Goal: Information Seeking & Learning: Learn about a topic

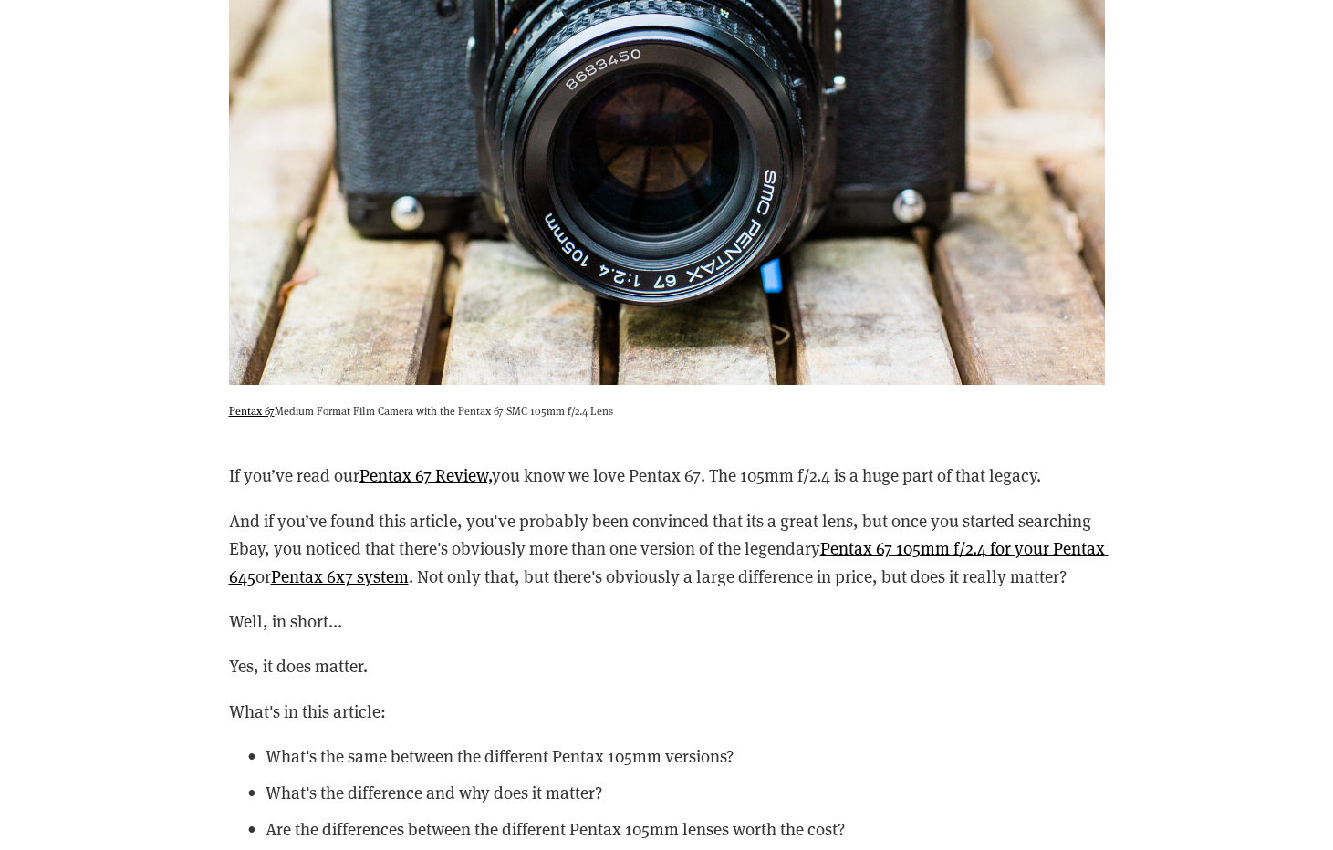
scroll to position [1960, 0]
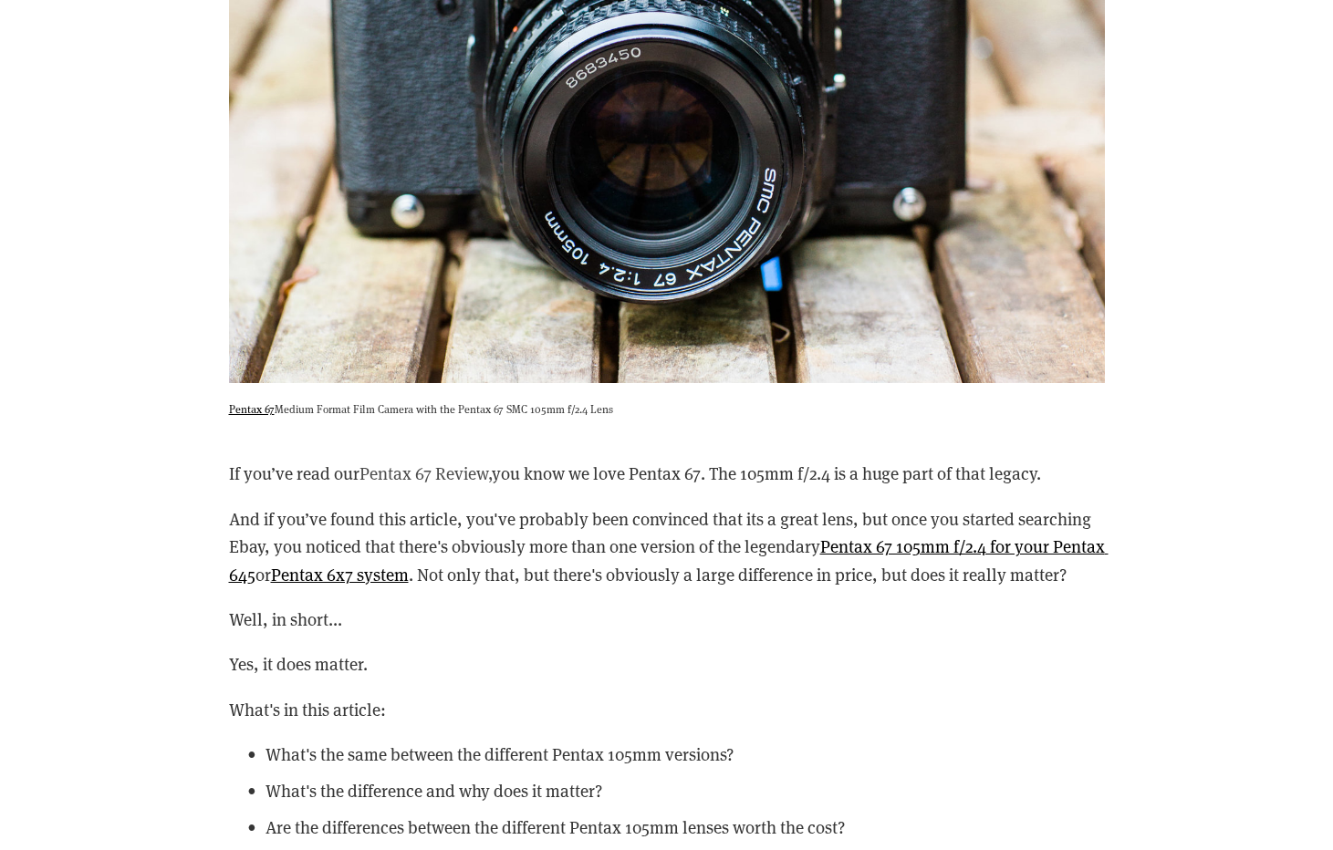
click at [442, 472] on link "Pentax 67 Review," at bounding box center [425, 473] width 132 height 23
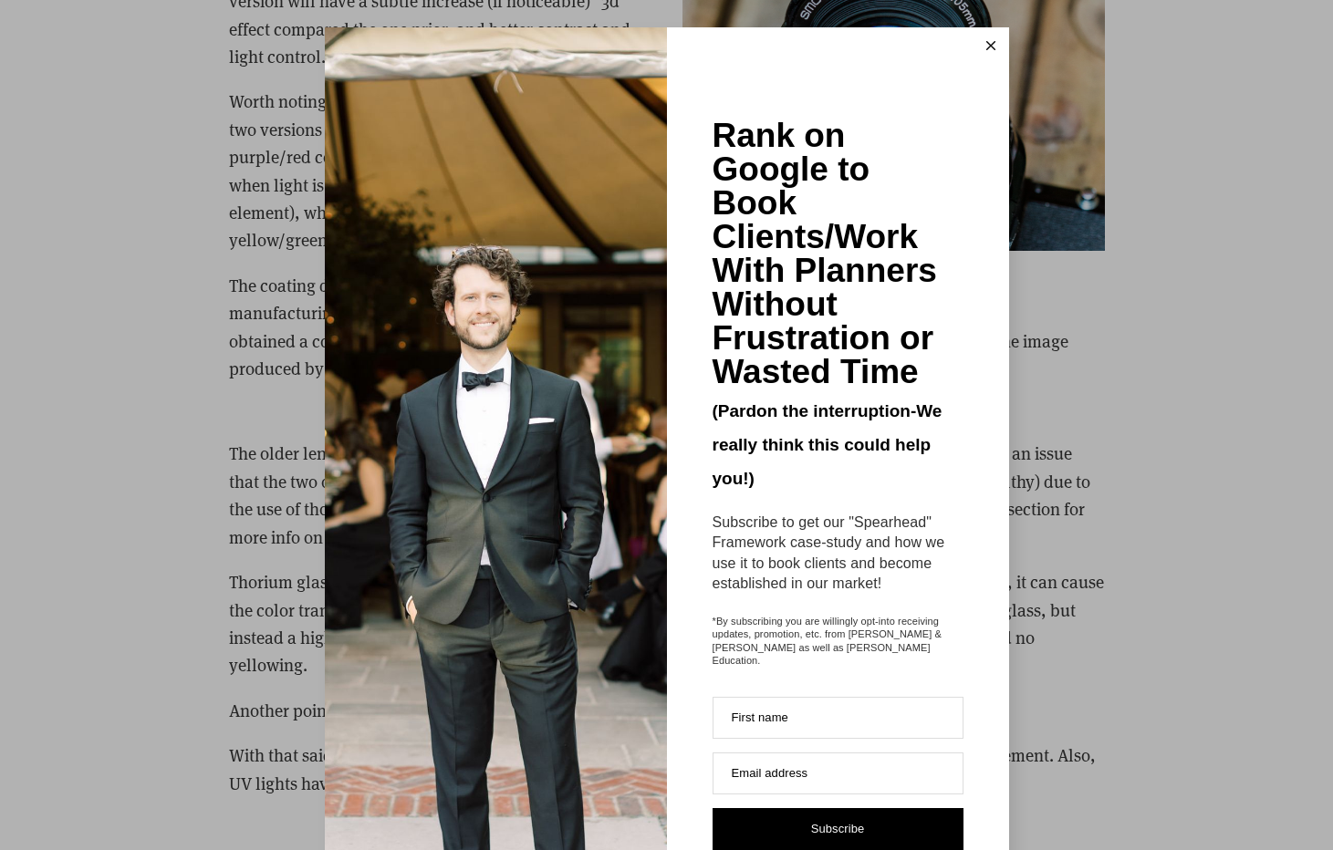
scroll to position [3819, 0]
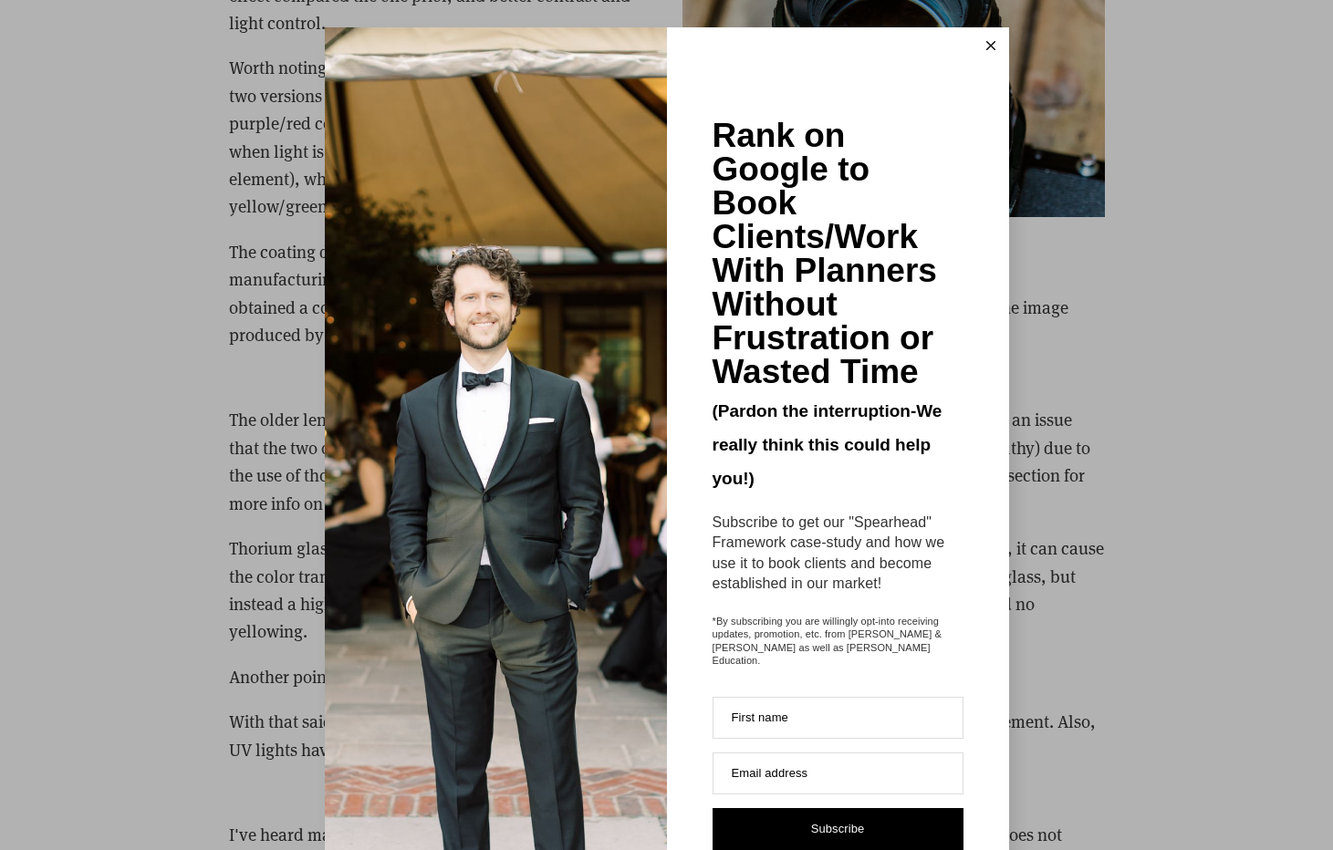
click at [988, 49] on icon at bounding box center [990, 45] width 9 height 9
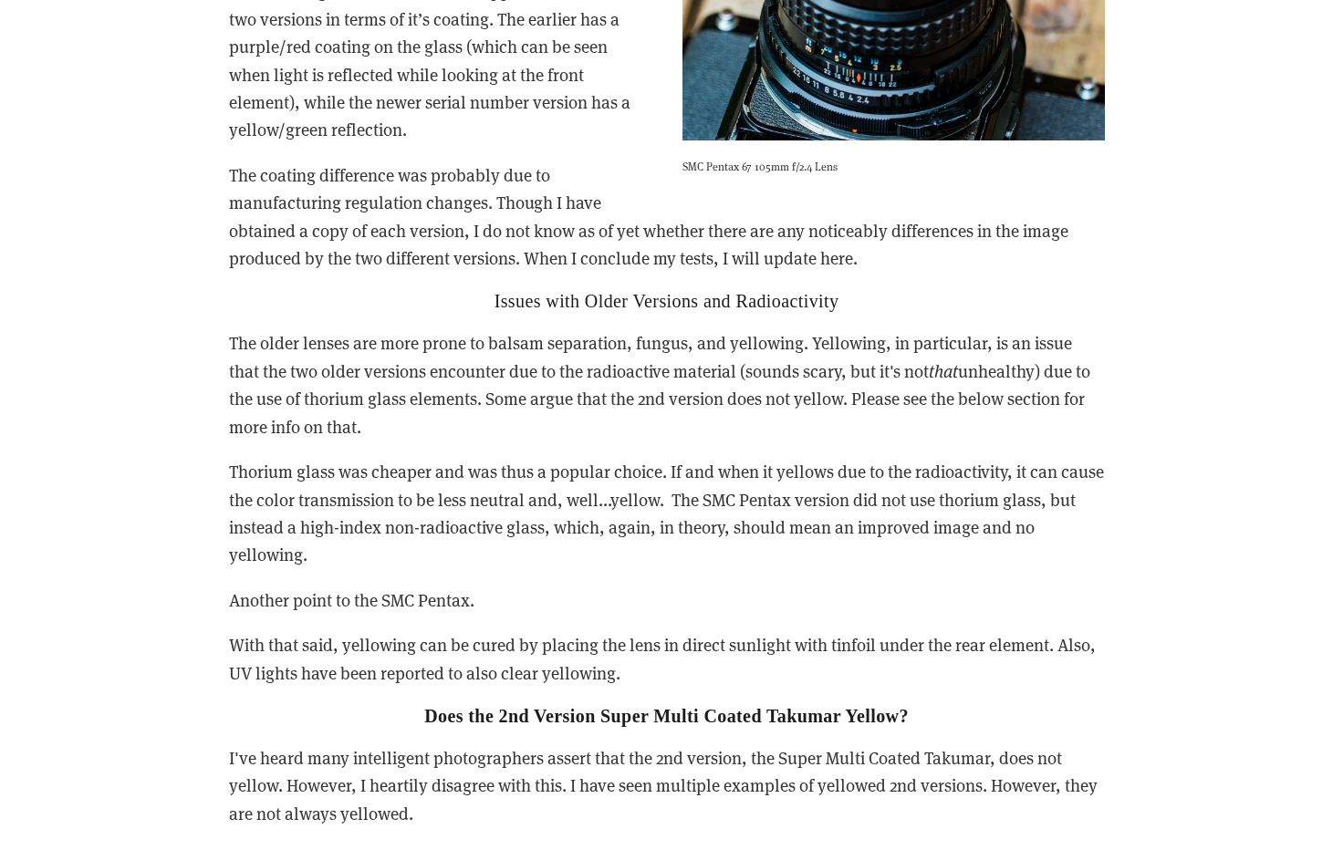
scroll to position [3900, 0]
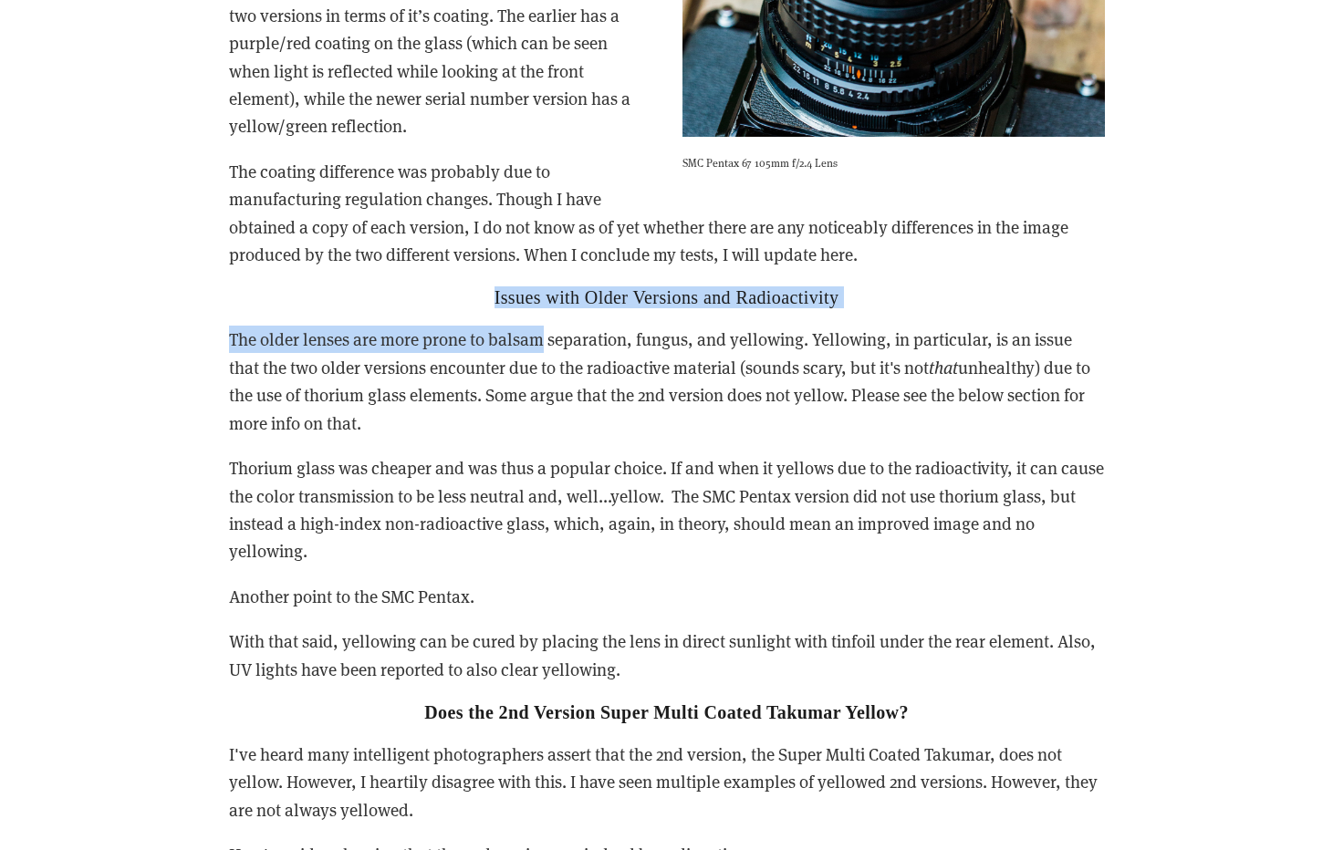
drag, startPoint x: 484, startPoint y: 320, endPoint x: 537, endPoint y: 375, distance: 76.1
click at [537, 375] on div "It is rumored that each version featured an updated coating that provided bette…" at bounding box center [667, 325] width 876 height 1088
click at [537, 375] on p "The older lenses are more prone to balsam separation, fungus, and yellowing. Ye…" at bounding box center [667, 381] width 876 height 111
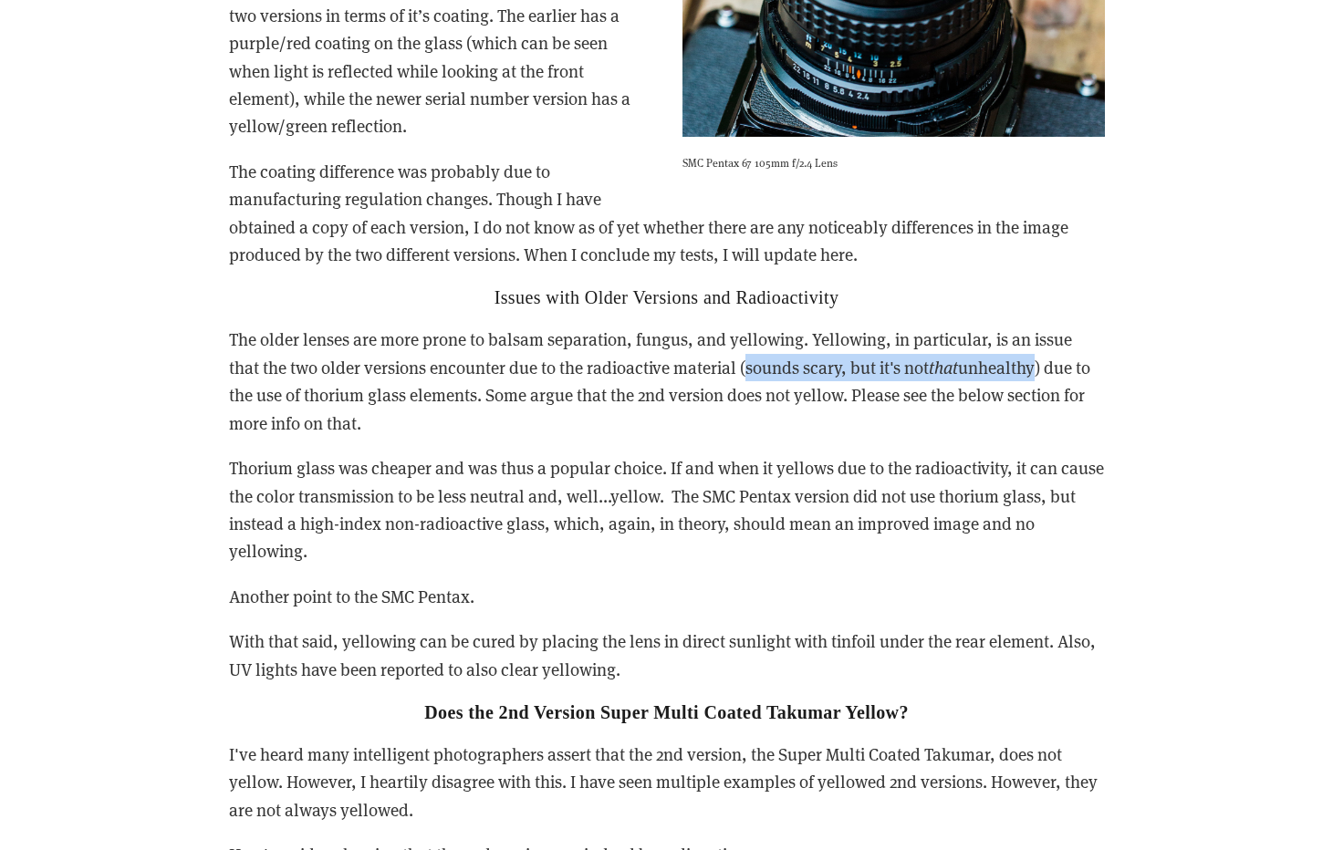
drag, startPoint x: 749, startPoint y: 397, endPoint x: 1049, endPoint y: 405, distance: 300.2
click at [1049, 405] on p "The older lenses are more prone to balsam separation, fungus, and yellowing. Ye…" at bounding box center [667, 381] width 876 height 111
click at [1060, 506] on p "Thorium glass was cheaper and was thus a popular choice. If and when it yellows…" at bounding box center [667, 509] width 876 height 111
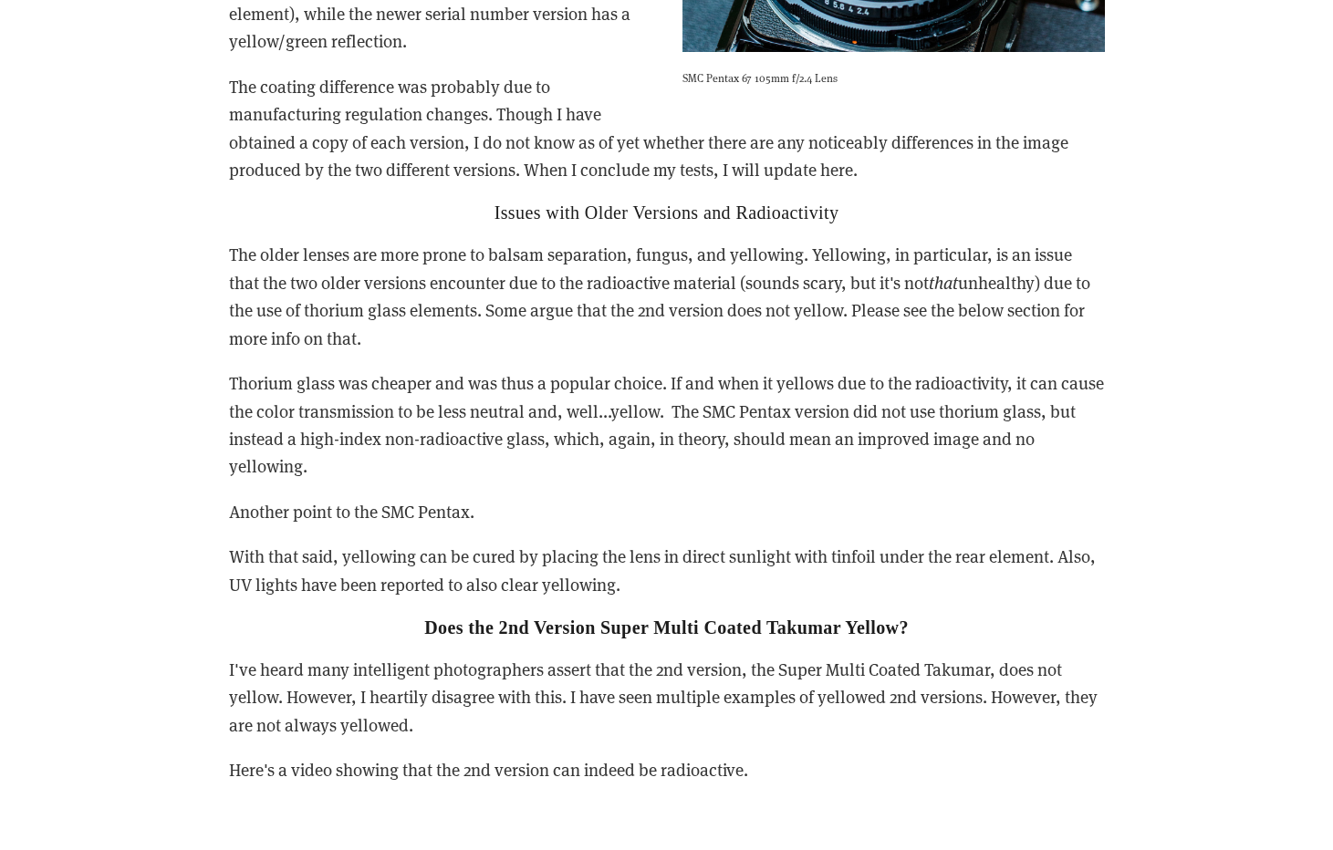
scroll to position [3985, 0]
drag, startPoint x: 722, startPoint y: 440, endPoint x: 754, endPoint y: 494, distance: 63.0
click at [754, 480] on p "Thorium glass was cheaper and was thus a popular choice. If and when it yellows…" at bounding box center [667, 424] width 876 height 111
click at [762, 669] on div "It is rumored that each version featured an updated coating that provided bette…" at bounding box center [667, 239] width 876 height 1088
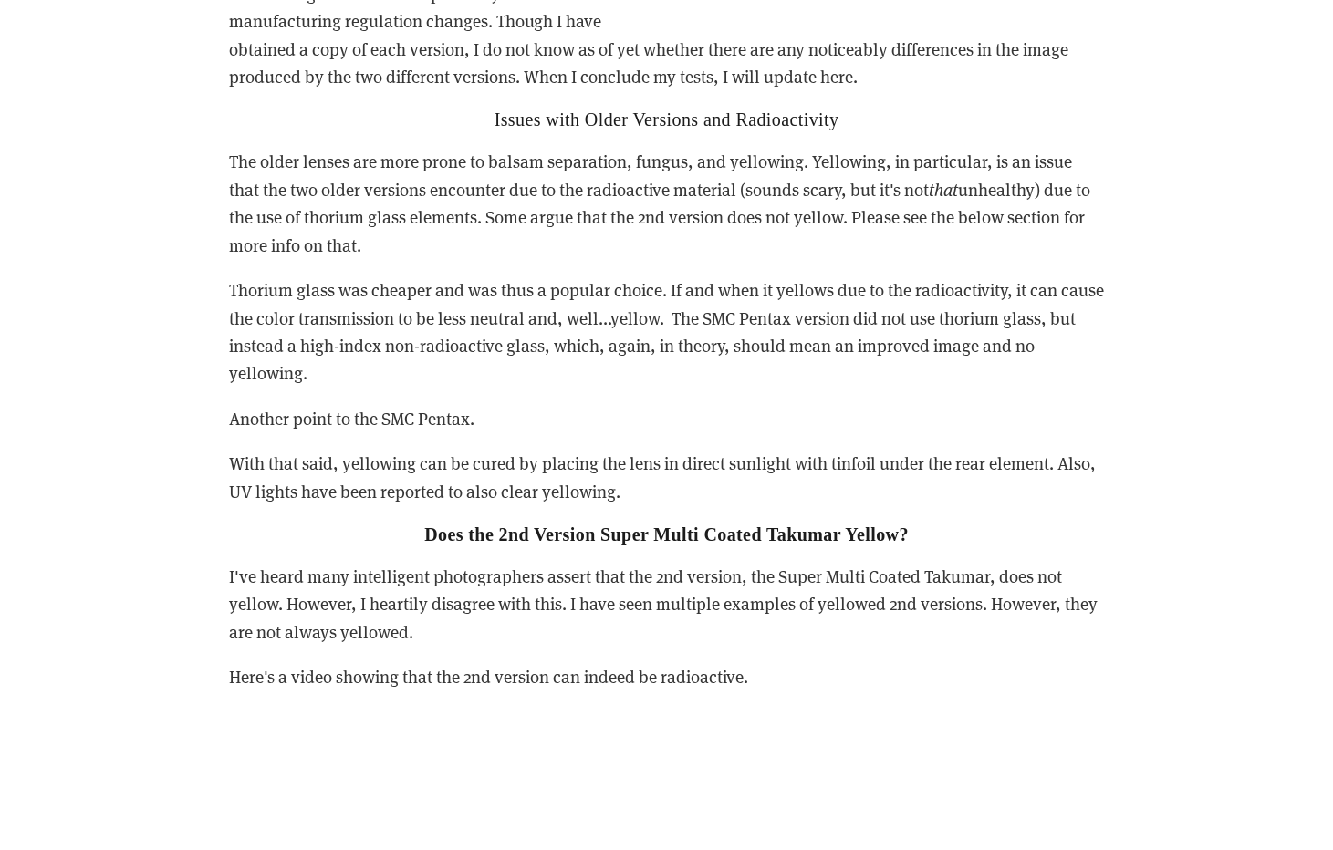
scroll to position [4089, 0]
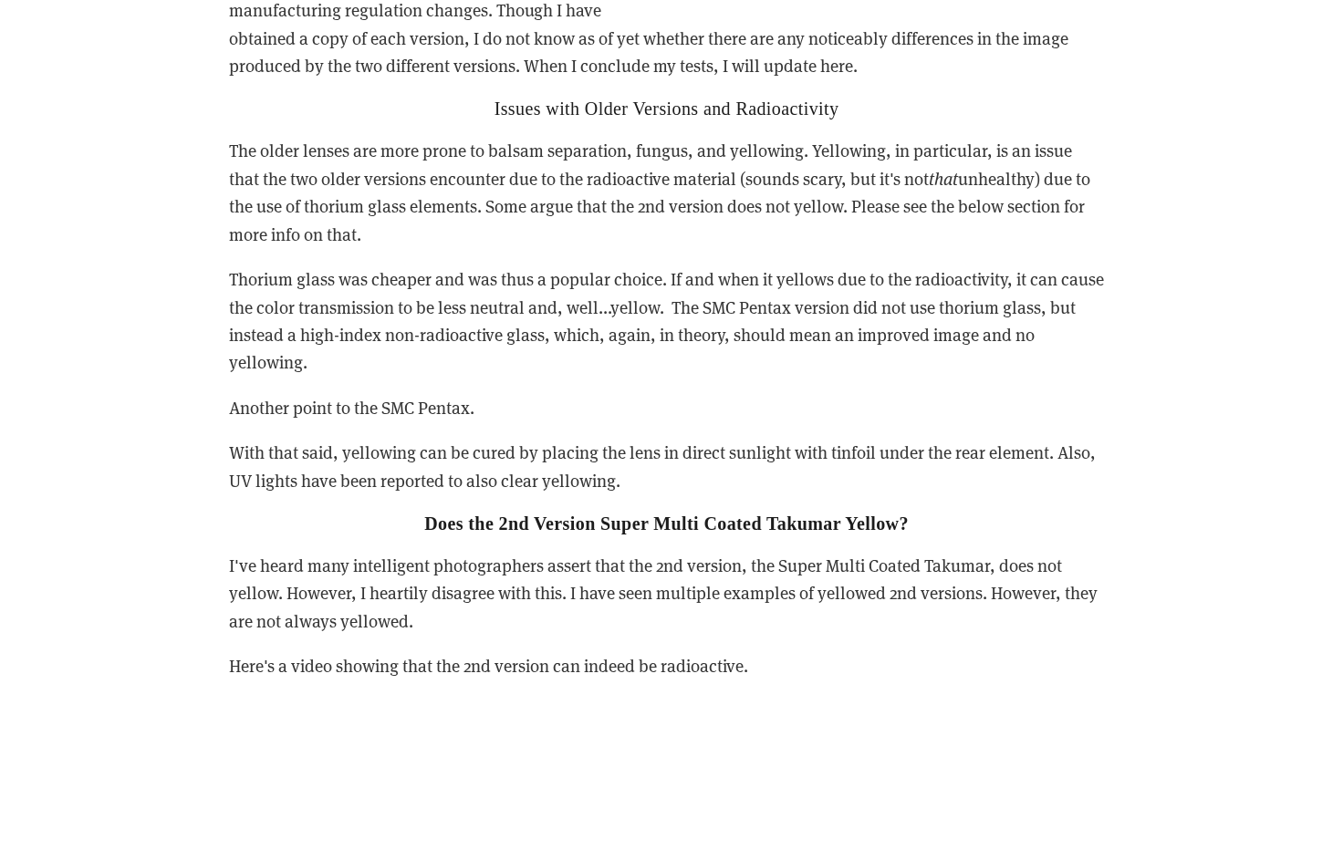
drag, startPoint x: 214, startPoint y: 485, endPoint x: 639, endPoint y: 521, distance: 426.6
click at [639, 521] on div "It is rumored that each version featured an updated coating that provided bette…" at bounding box center [666, 136] width 907 height 1119
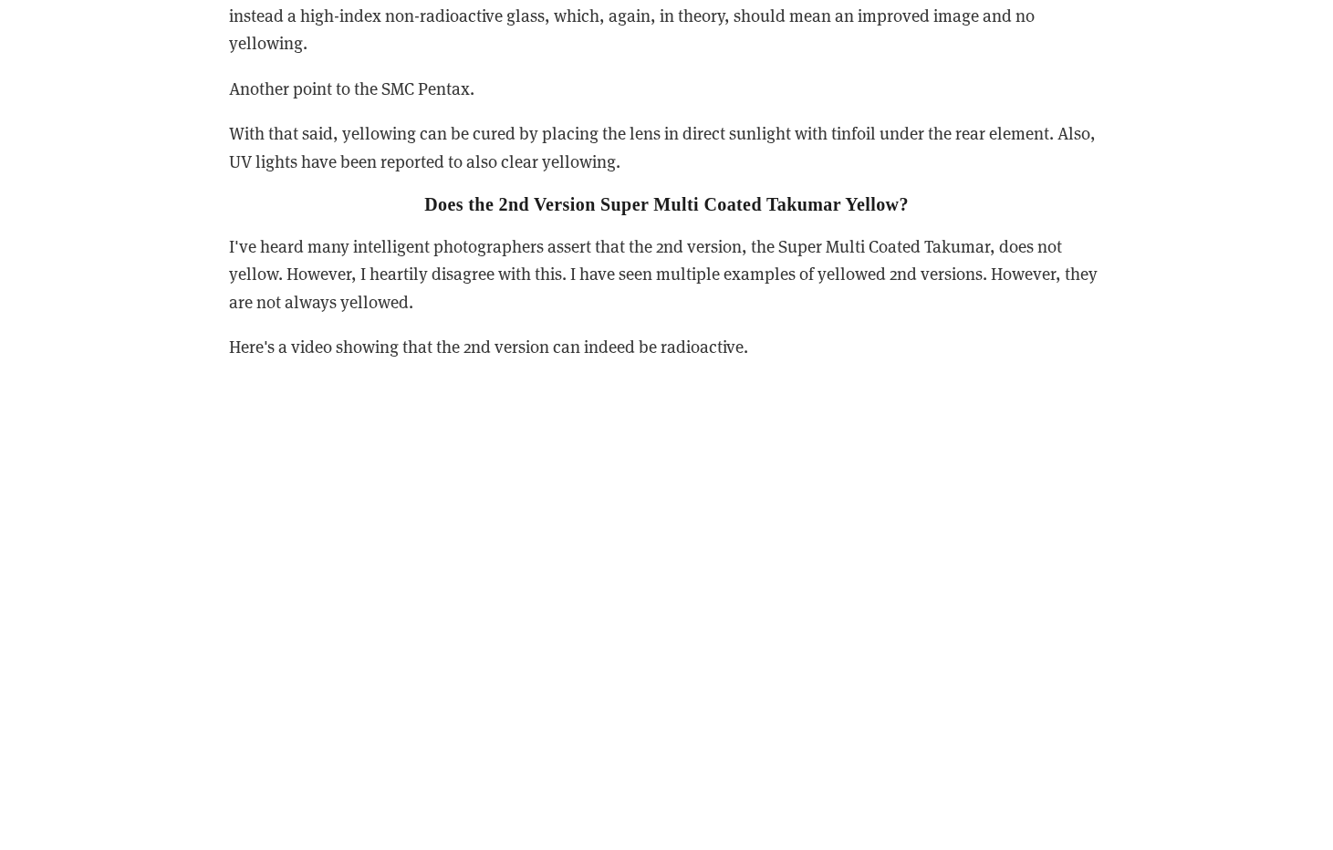
scroll to position [4411, 0]
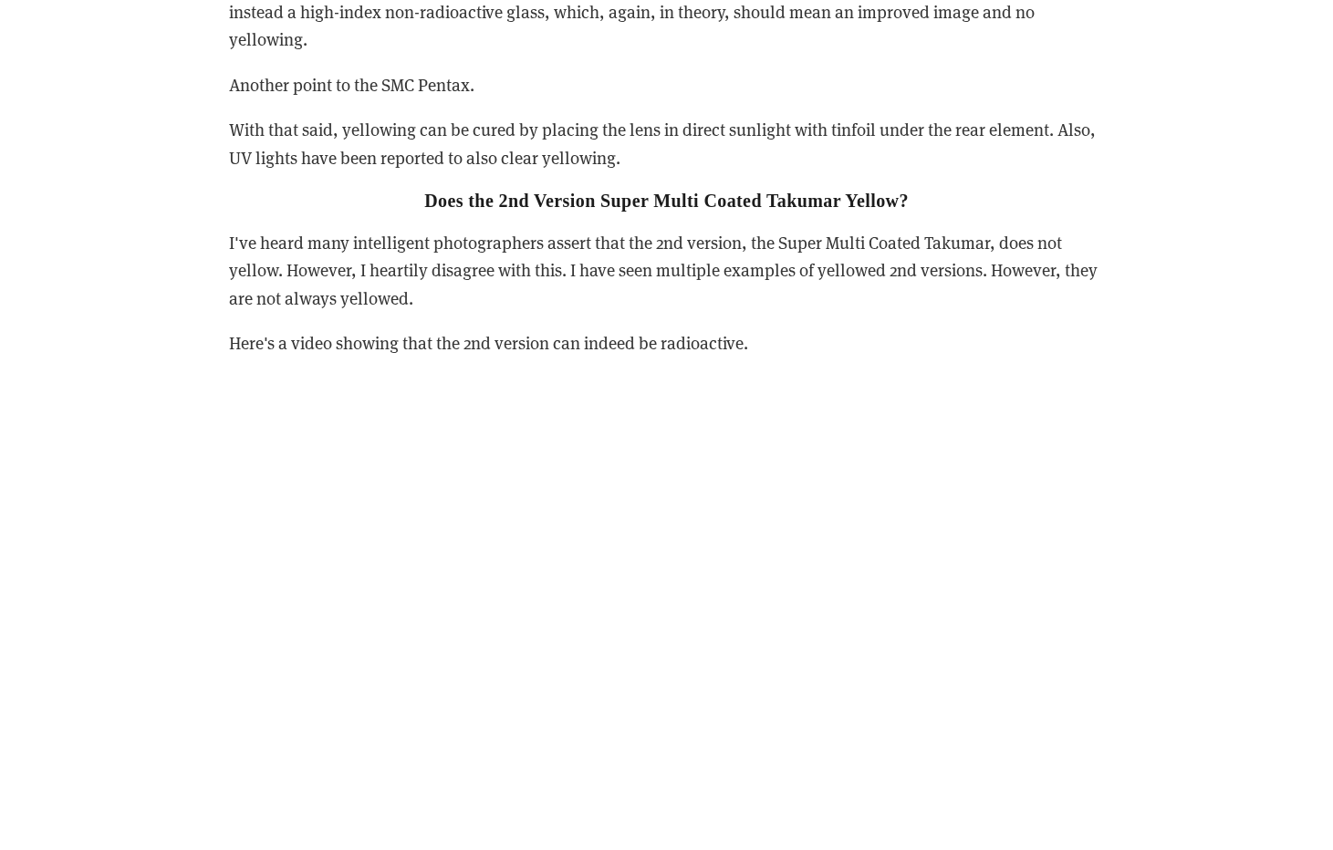
click at [799, 357] on p "Here's a video showing that the 2nd version can indeed be radioactive." at bounding box center [667, 342] width 876 height 27
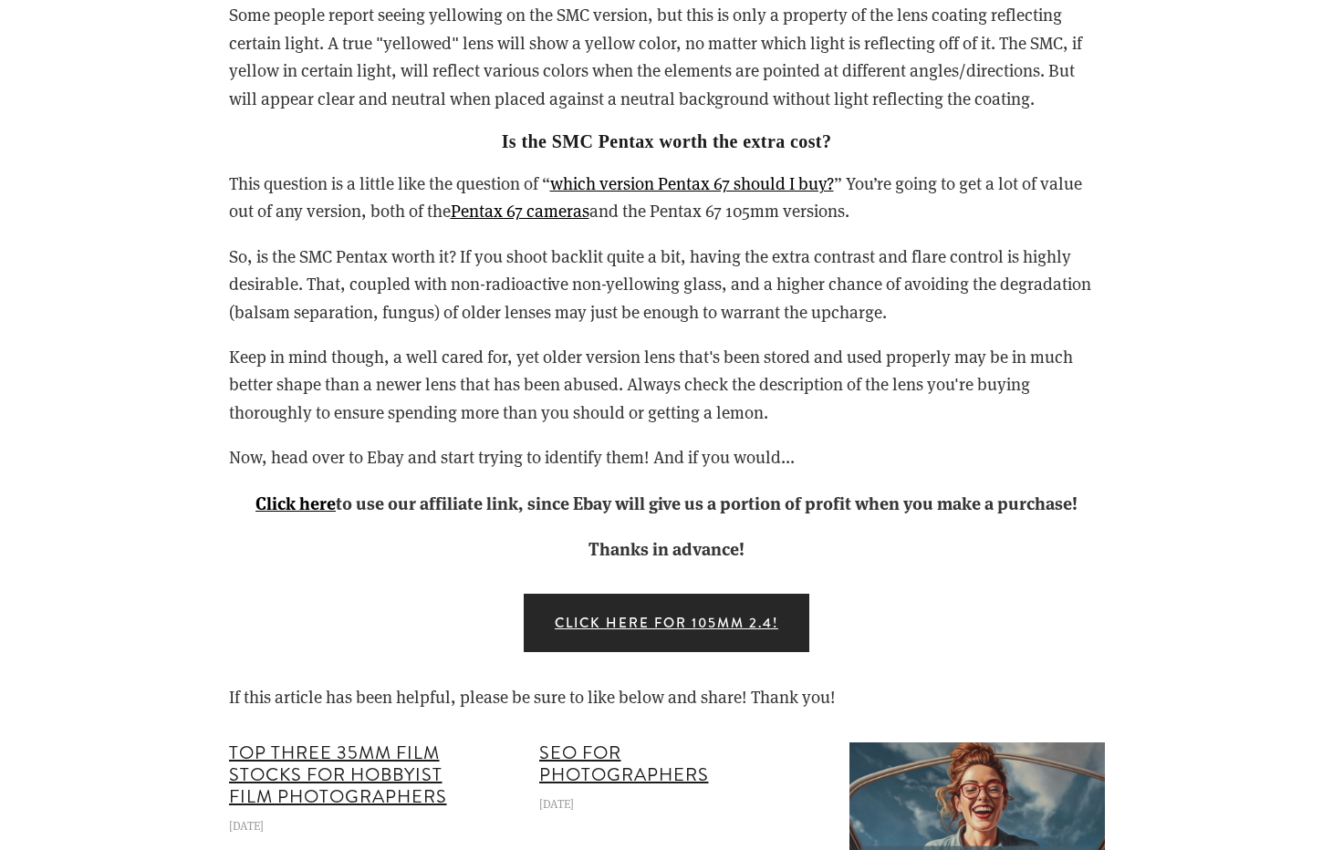
scroll to position [5315, 0]
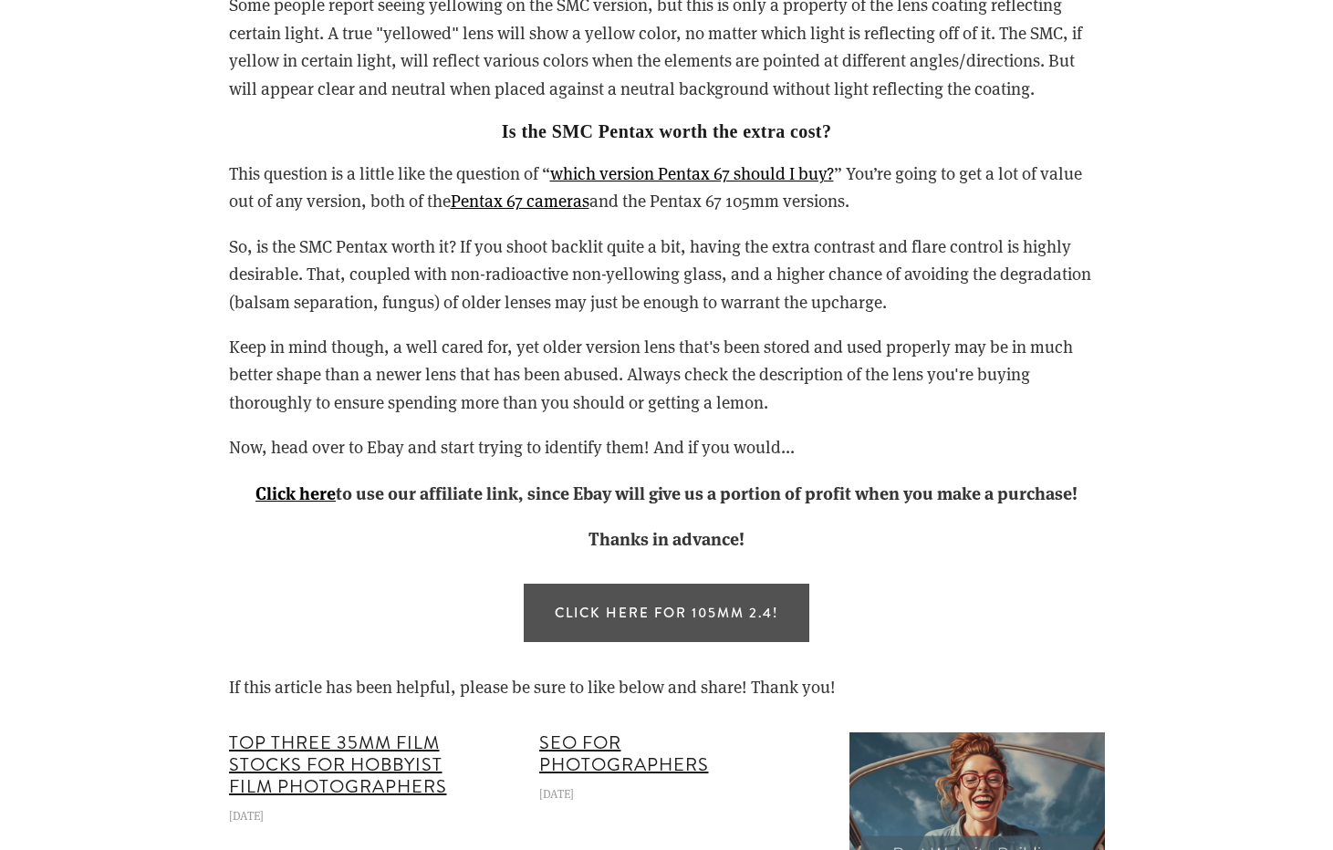
click at [684, 628] on link "Click Here for 105mm 2.4!" at bounding box center [667, 613] width 286 height 58
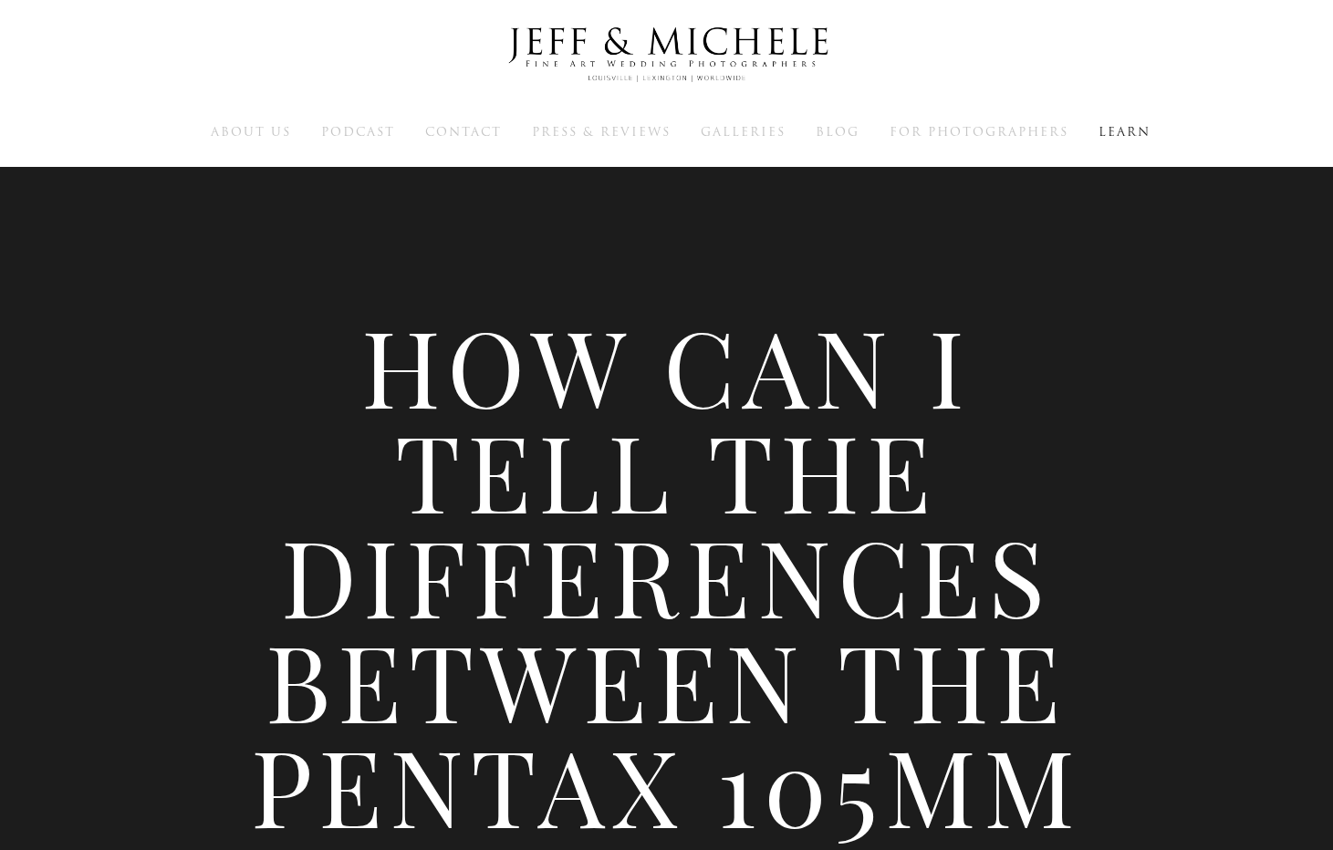
scroll to position [0, 0]
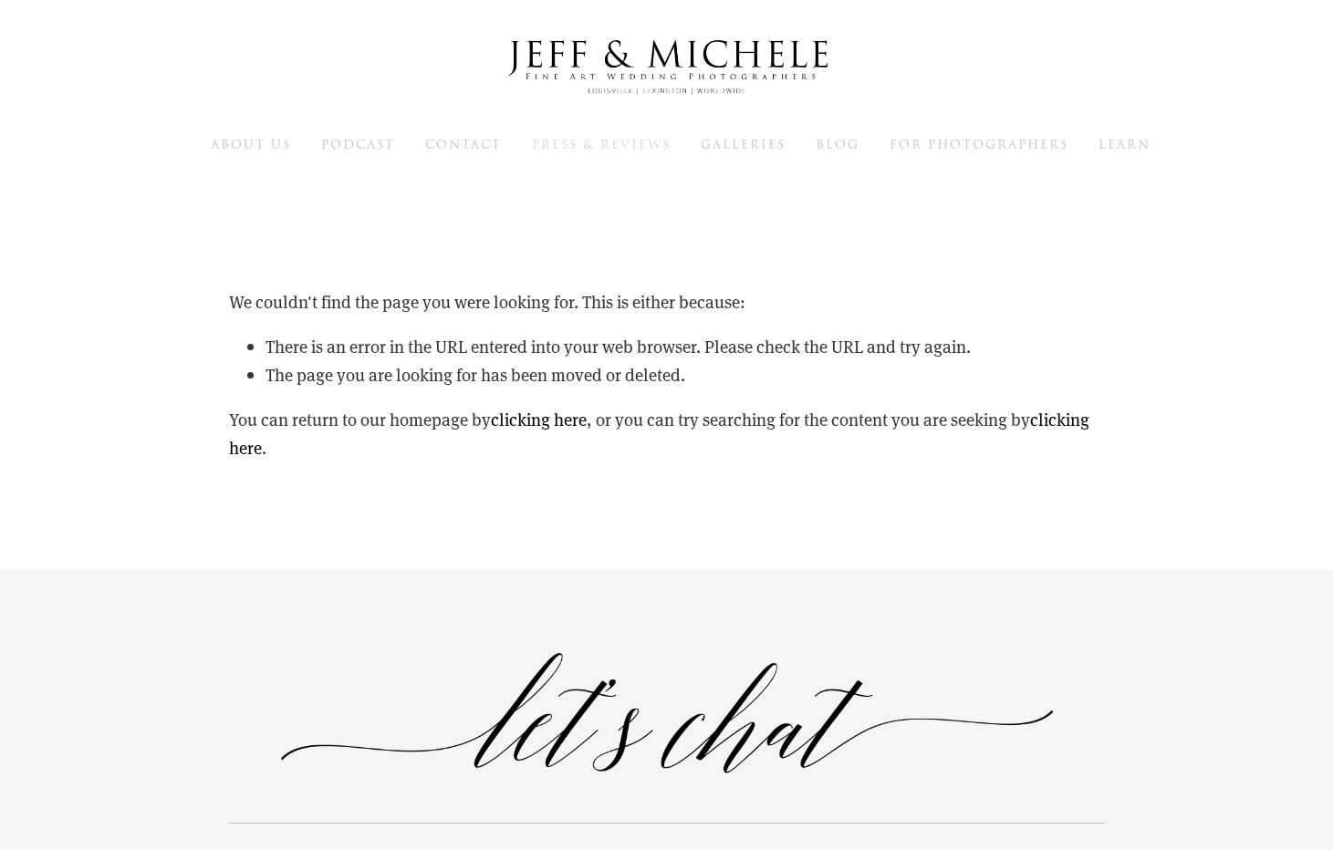
click at [621, 149] on span "Press & Reviews" at bounding box center [601, 144] width 139 height 17
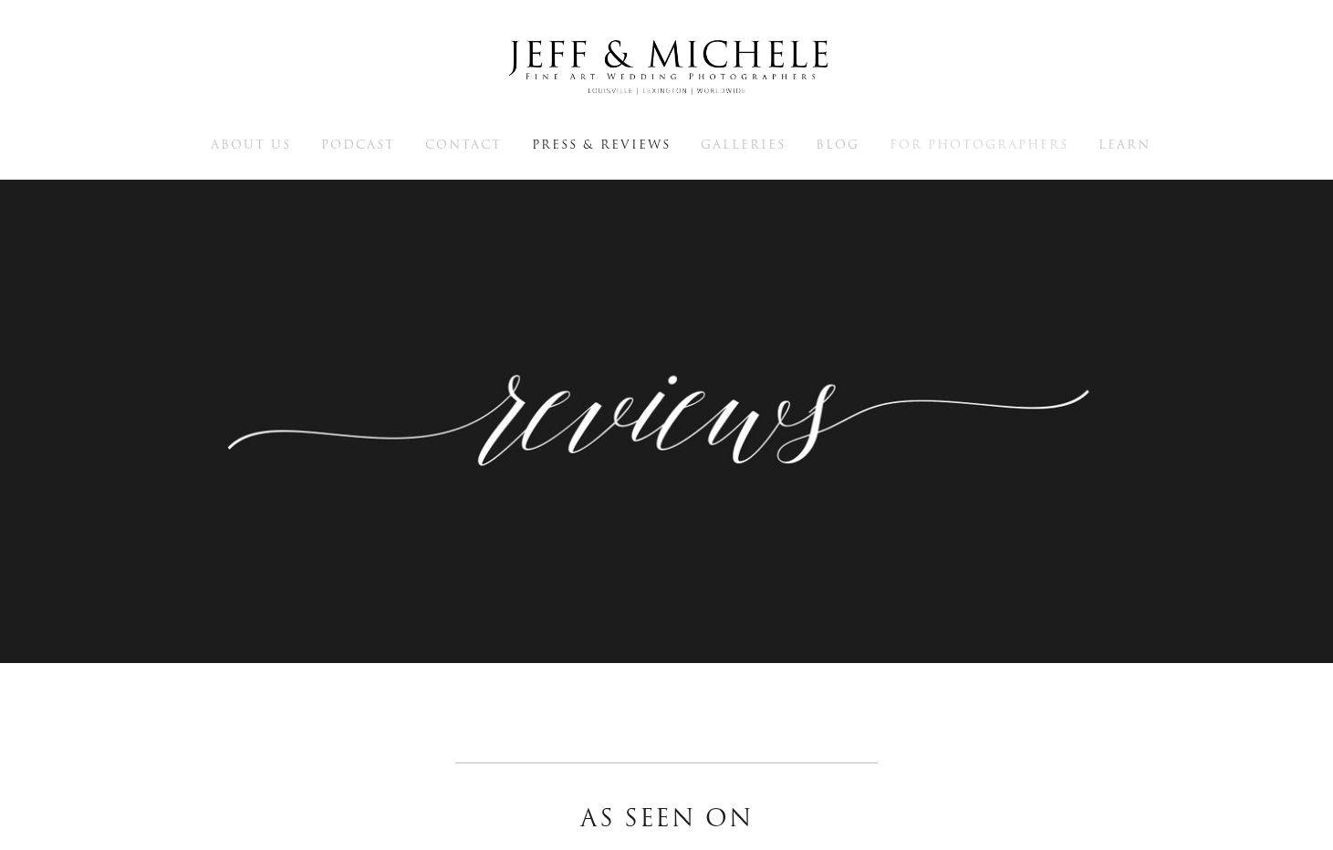
click at [926, 142] on span "For Photographers" at bounding box center [978, 144] width 179 height 17
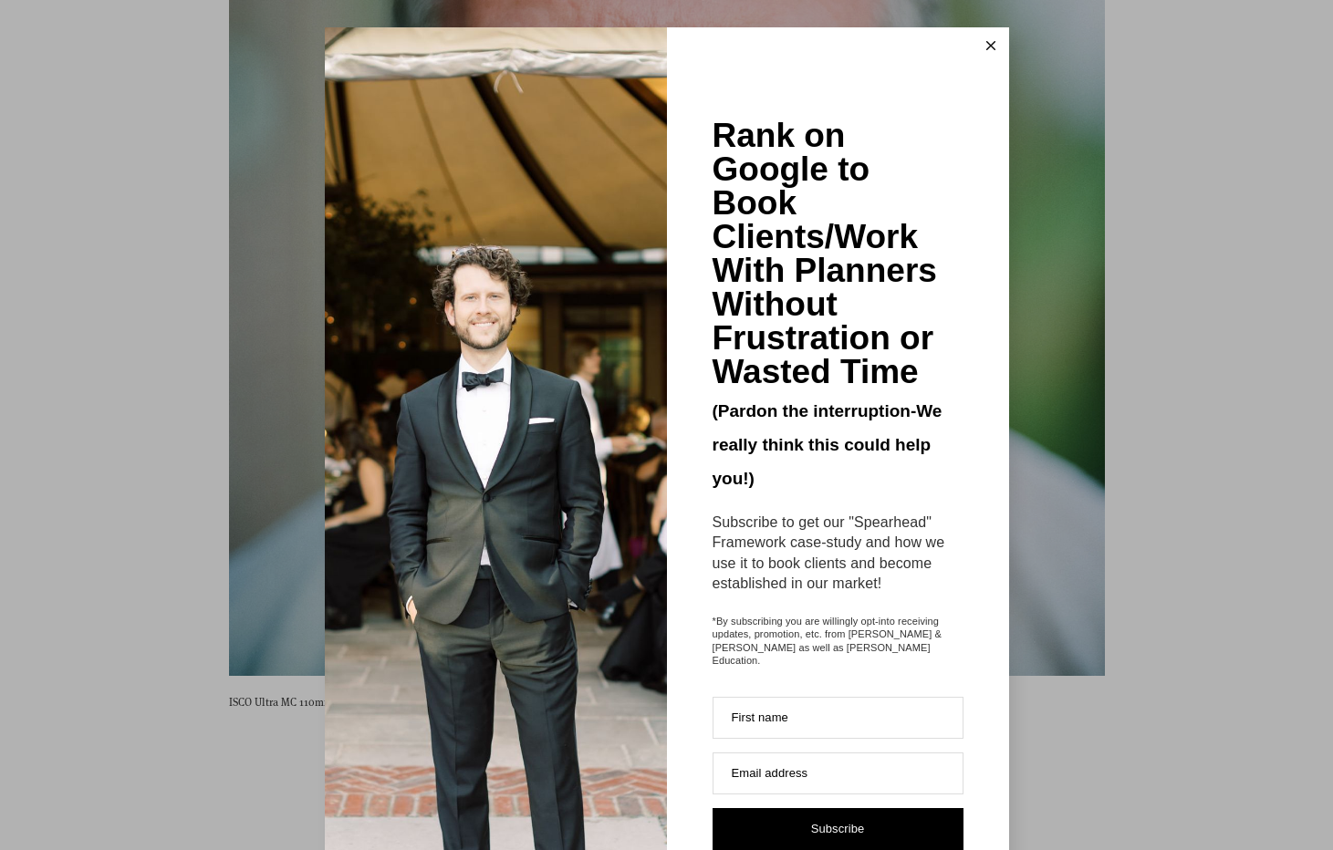
click at [988, 43] on line at bounding box center [990, 46] width 8 height 8
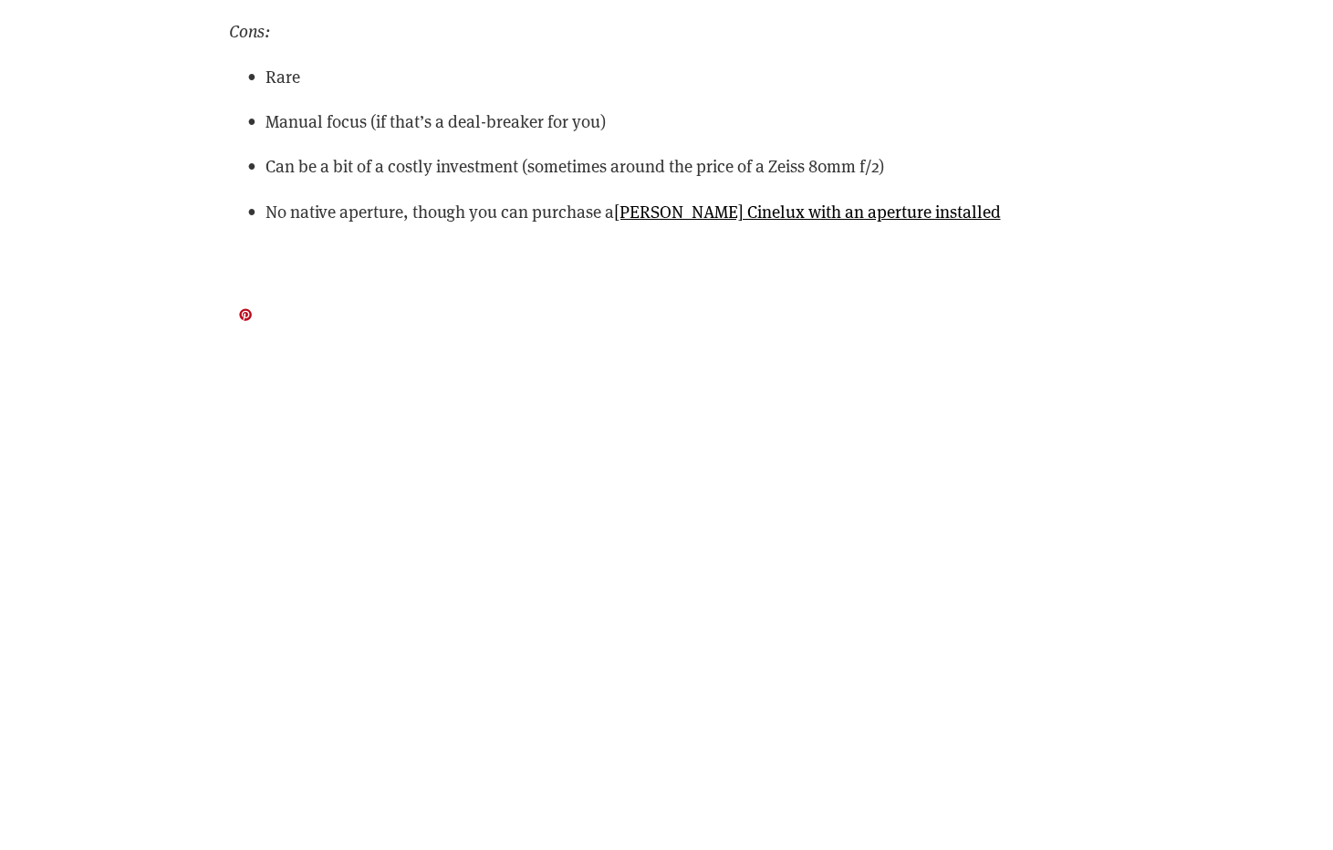
scroll to position [26473, 0]
